Goal: Complete application form: Complete application form

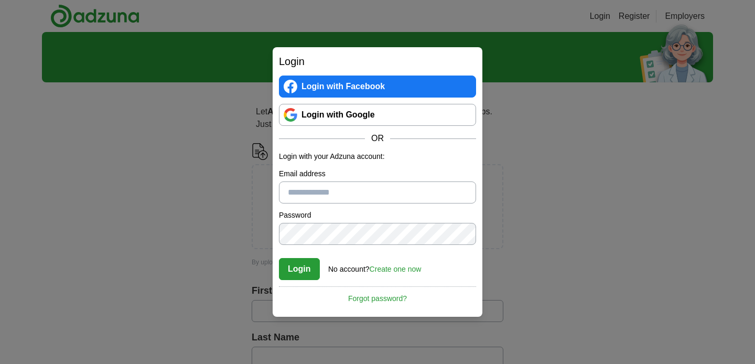
click at [320, 190] on input "Email address" at bounding box center [377, 192] width 197 height 22
type input "**********"
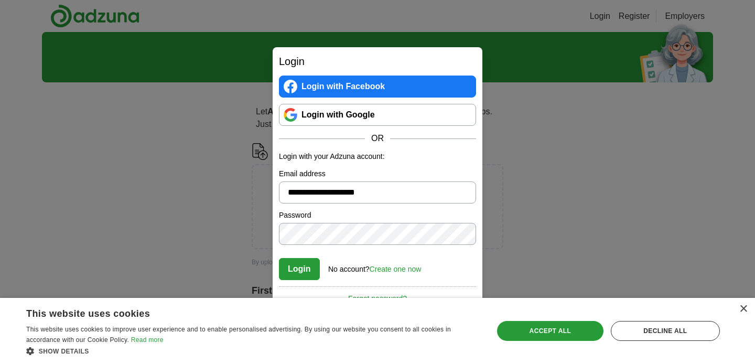
click at [279, 258] on button "Login" at bounding box center [299, 269] width 41 height 22
click at [386, 269] on link "Create one now" at bounding box center [396, 269] width 52 height 8
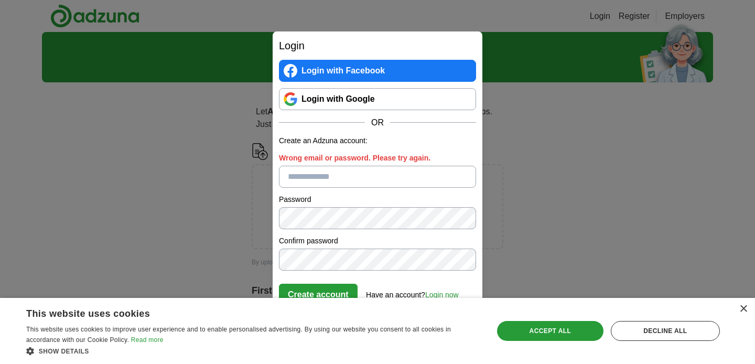
click at [328, 176] on input "Wrong email or password. Please try again." at bounding box center [377, 177] width 197 height 22
type input "**********"
click button "Create account" at bounding box center [318, 295] width 79 height 22
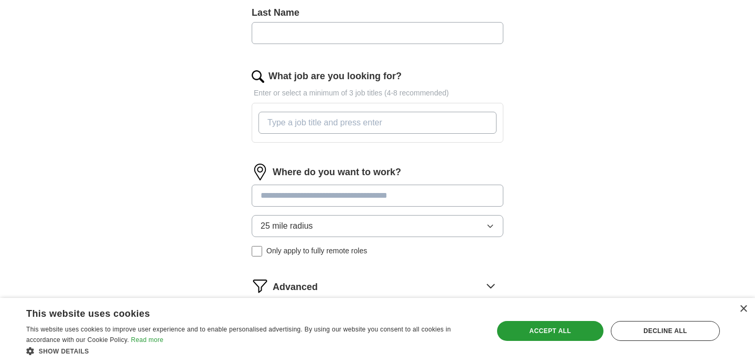
scroll to position [366, 0]
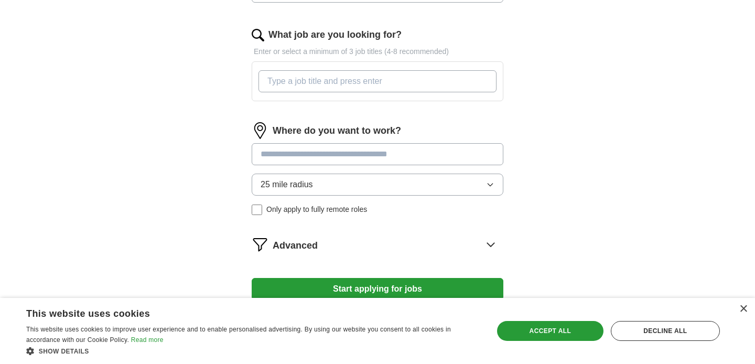
click at [353, 158] on input at bounding box center [378, 154] width 252 height 22
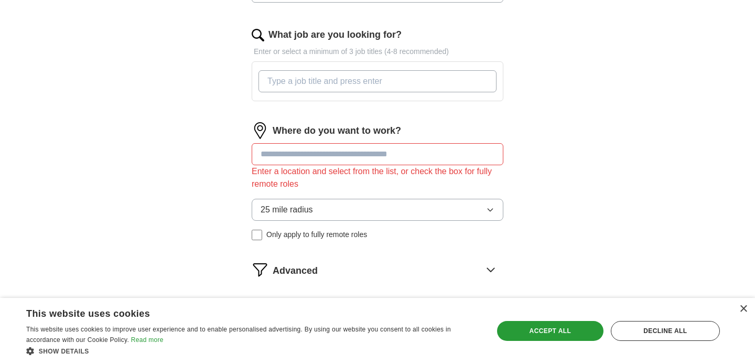
click at [352, 187] on div "Where do you want to work? Enter a location and select from the list, or check …" at bounding box center [378, 185] width 252 height 126
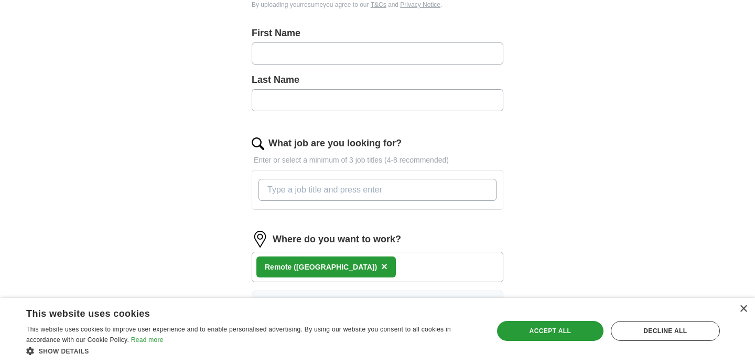
scroll to position [225, 0]
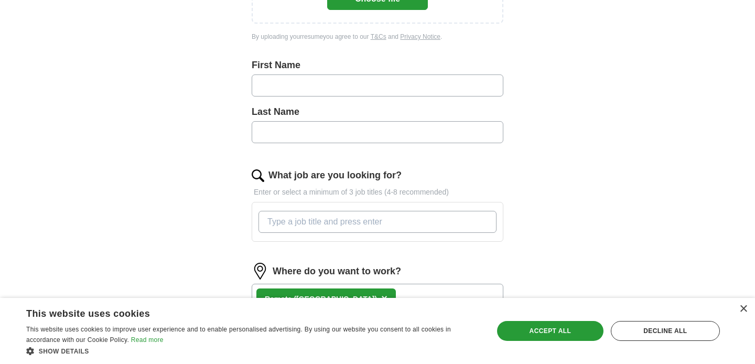
click at [328, 221] on input "What job are you looking for?" at bounding box center [377, 222] width 238 height 22
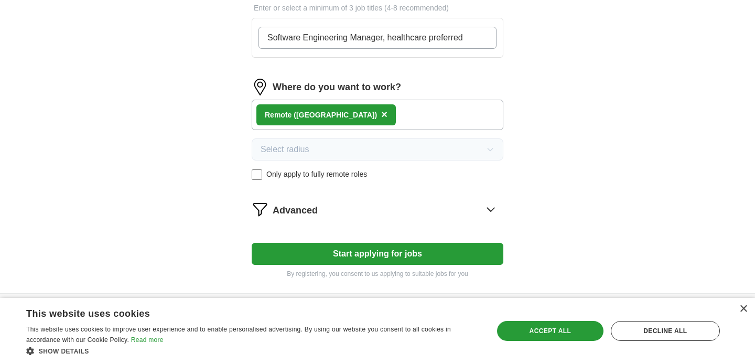
scroll to position [444, 0]
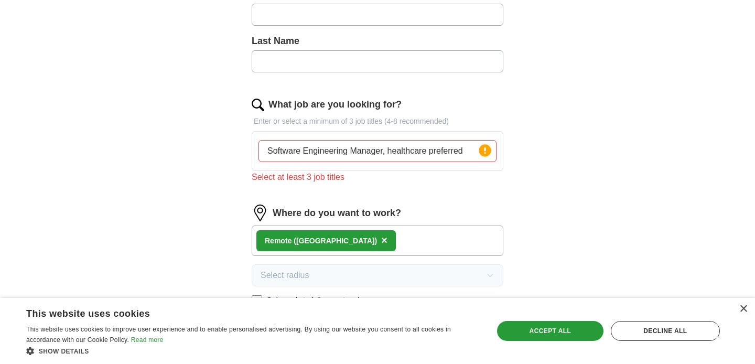
scroll to position [295, 0]
drag, startPoint x: 387, startPoint y: 155, endPoint x: 493, endPoint y: 146, distance: 106.3
click at [493, 146] on input "Software Engineering Manager, healthcare preferred" at bounding box center [377, 152] width 238 height 22
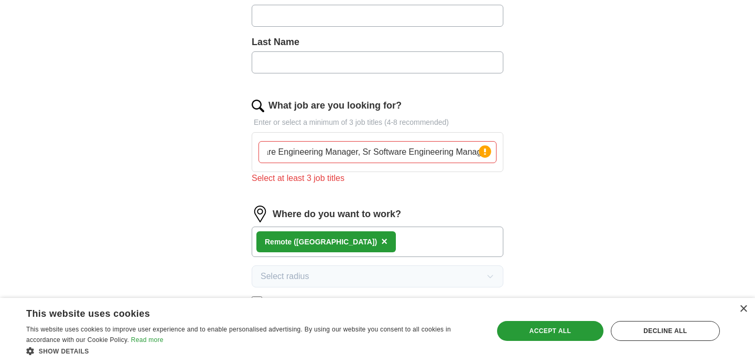
scroll to position [0, 25]
click at [468, 154] on input "Software Engineering Manager, Sr Software Engineering Manager" at bounding box center [377, 152] width 238 height 22
drag, startPoint x: 469, startPoint y: 150, endPoint x: 508, endPoint y: 151, distance: 39.9
click at [508, 151] on div "Let ApplyIQ do the hard work of searching and applying for jobs. Just tell us w…" at bounding box center [377, 108] width 335 height 624
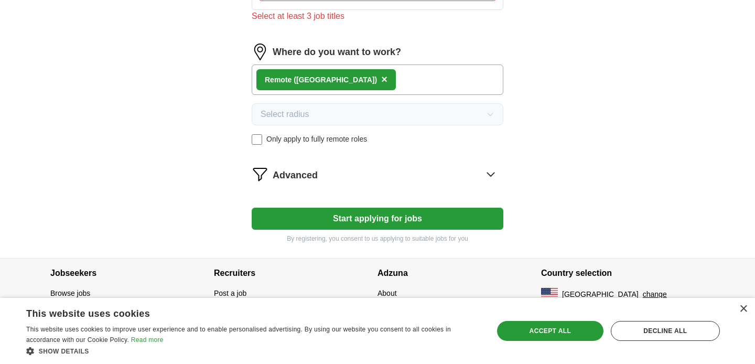
scroll to position [0, 0]
click at [422, 220] on button "Start applying for jobs" at bounding box center [378, 219] width 252 height 22
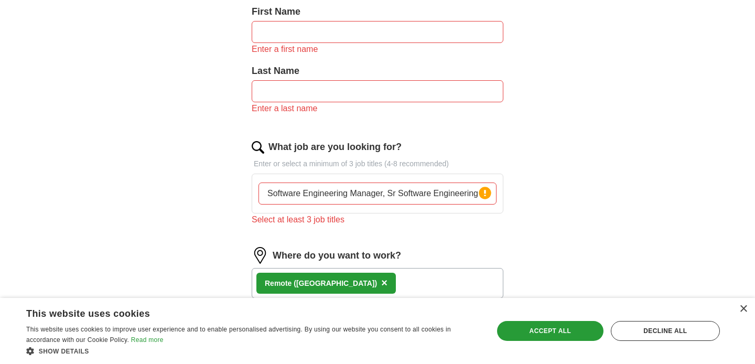
scroll to position [284, 0]
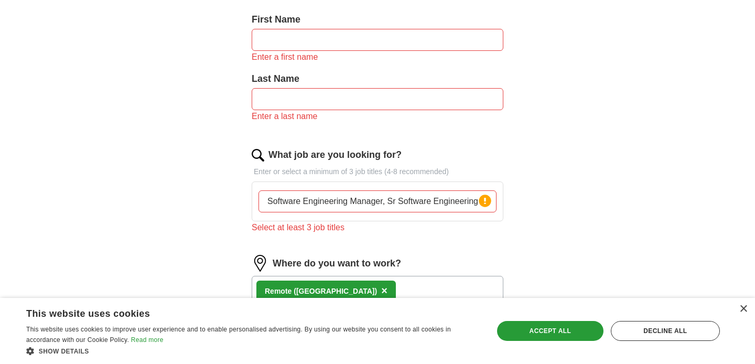
click at [414, 204] on input "Software Engineering Manager, Sr Software Engineering Manager, , healthcare pre…" at bounding box center [377, 201] width 238 height 22
drag, startPoint x: 401, startPoint y: 204, endPoint x: 571, endPoint y: 203, distance: 170.3
click at [571, 203] on div "ApplyIQ Let ApplyIQ do the hard work of searching and applying for jobs. Just t…" at bounding box center [377, 151] width 671 height 806
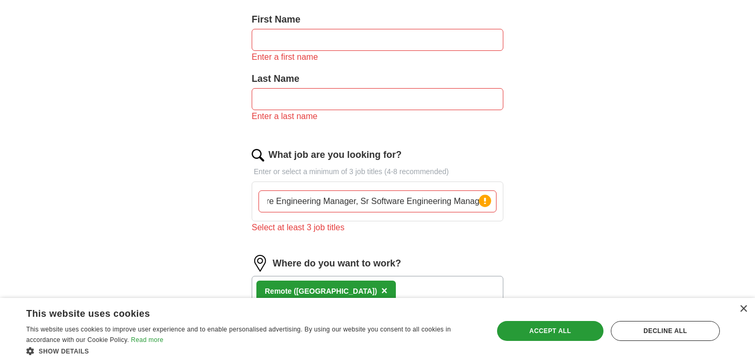
click at [361, 204] on input "Software Engineering Manager, Sr Software Engineering Manager," at bounding box center [377, 201] width 238 height 22
drag, startPoint x: 270, startPoint y: 200, endPoint x: 593, endPoint y: 201, distance: 322.3
click at [593, 201] on div "ApplyIQ Let ApplyIQ do the hard work of searching and applying for jobs. Just t…" at bounding box center [377, 151] width 671 height 806
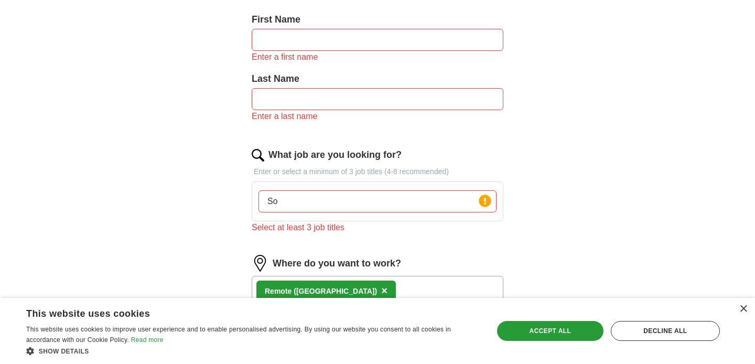
type input "S"
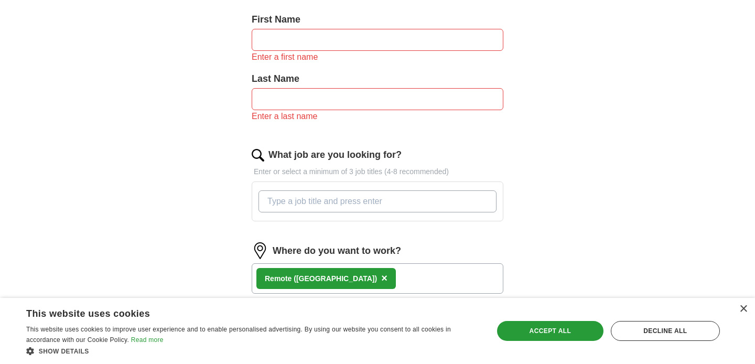
click at [401, 205] on input "What job are you looking for?" at bounding box center [377, 201] width 238 height 22
type input "Software Engineering Manager"
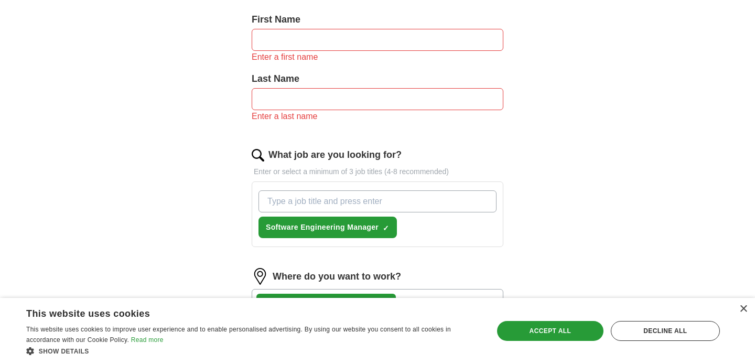
click at [372, 208] on input "What job are you looking for?" at bounding box center [377, 201] width 238 height 22
type input "Sr Software Engineering Manager"
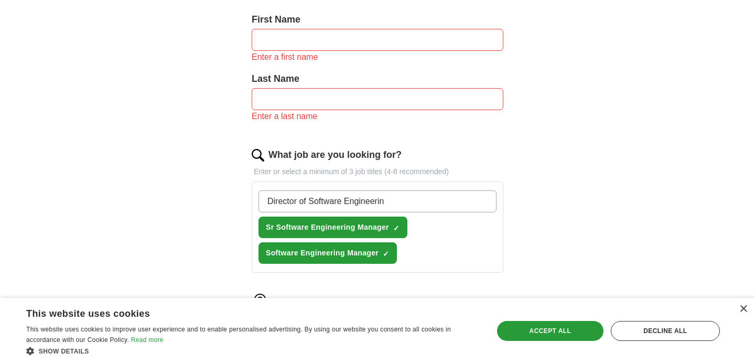
type input "Director of Software Engineering"
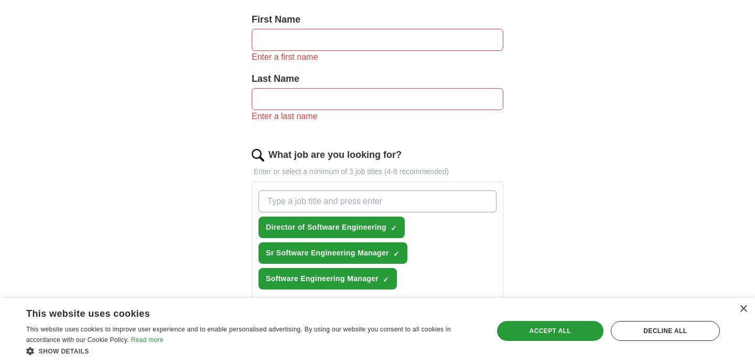
click at [323, 36] on input "text" at bounding box center [378, 40] width 252 height 22
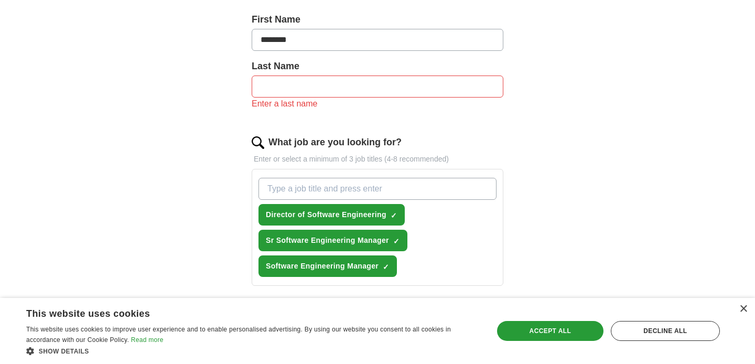
type input "*******"
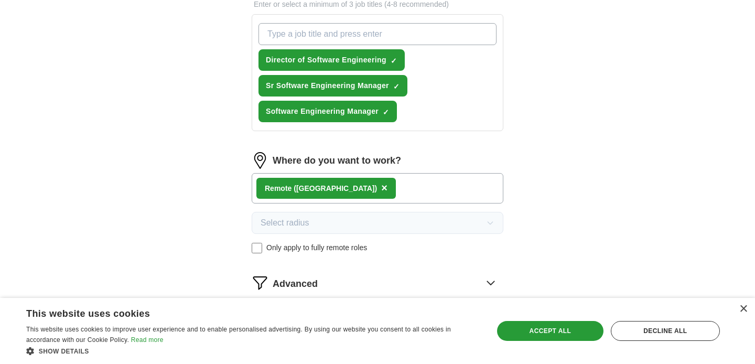
scroll to position [567, 0]
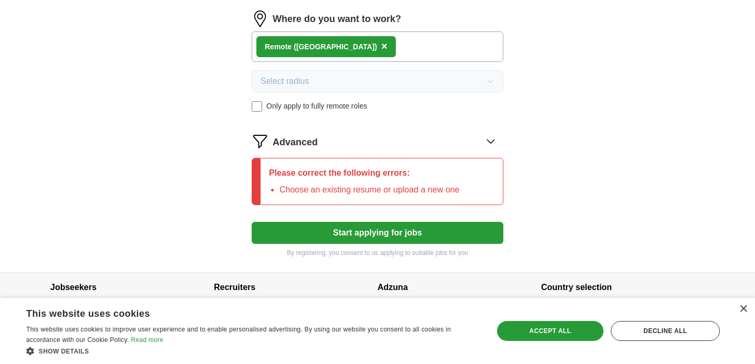
type input "***"
click at [439, 235] on button "Start applying for jobs" at bounding box center [378, 233] width 252 height 22
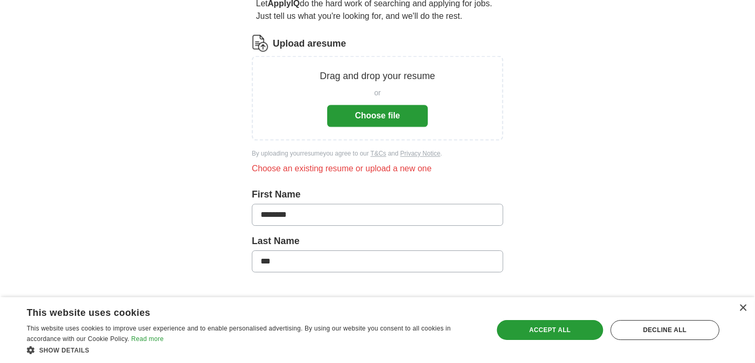
scroll to position [95, 0]
